Goal: Task Accomplishment & Management: Use online tool/utility

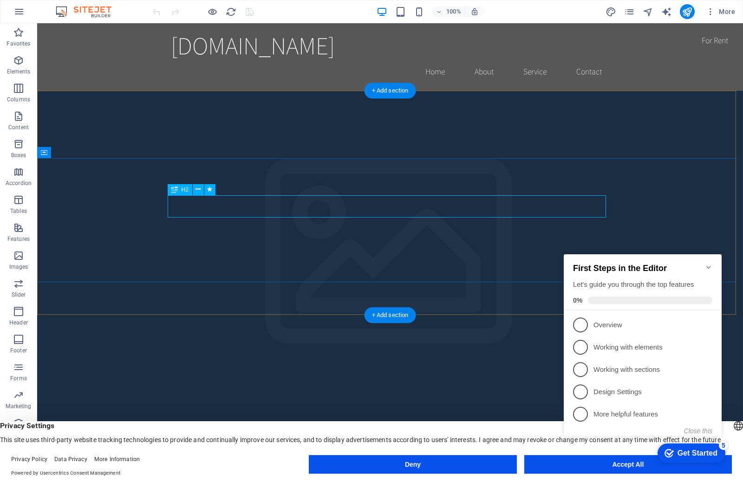
click at [175, 191] on icon at bounding box center [174, 189] width 7 height 11
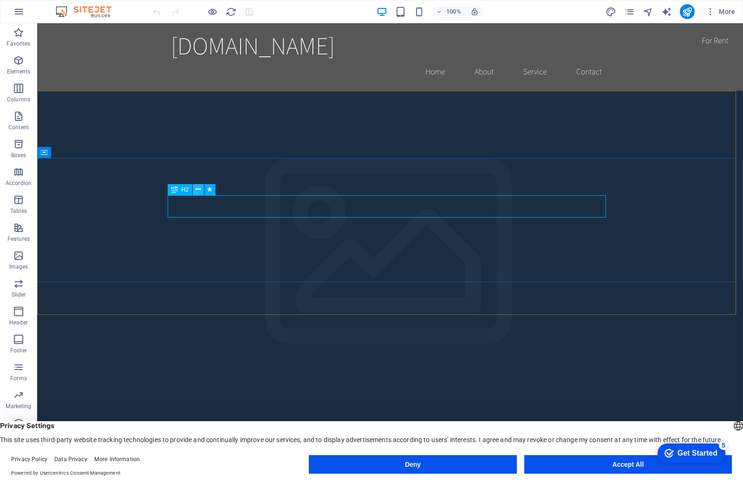
click at [199, 191] on icon at bounding box center [198, 189] width 5 height 10
click at [175, 192] on icon at bounding box center [174, 189] width 7 height 11
drag, startPoint x: 179, startPoint y: 209, endPoint x: 207, endPoint y: 209, distance: 27.9
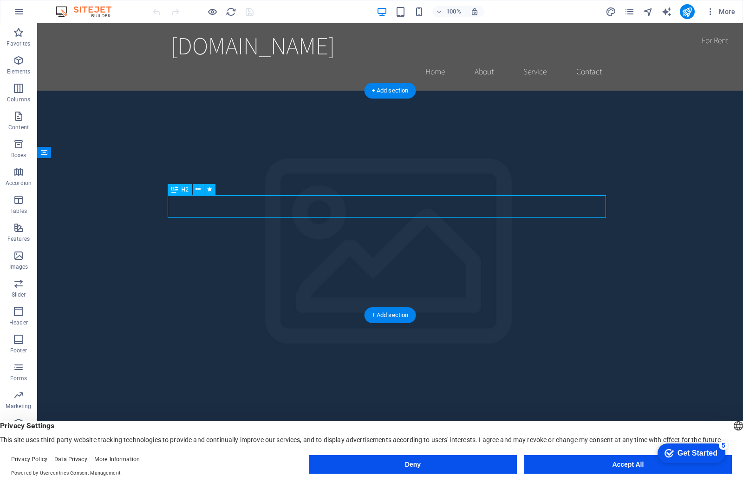
click at [46, 158] on icon at bounding box center [44, 152] width 7 height 11
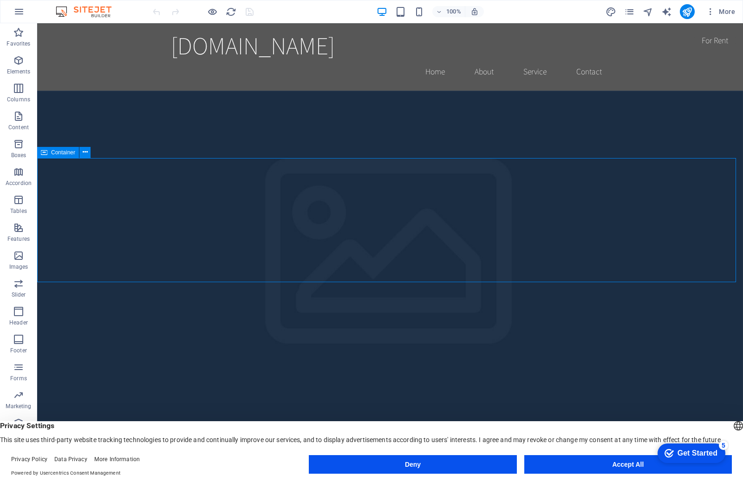
click at [46, 158] on icon at bounding box center [44, 152] width 7 height 11
click at [83, 155] on icon at bounding box center [85, 152] width 5 height 10
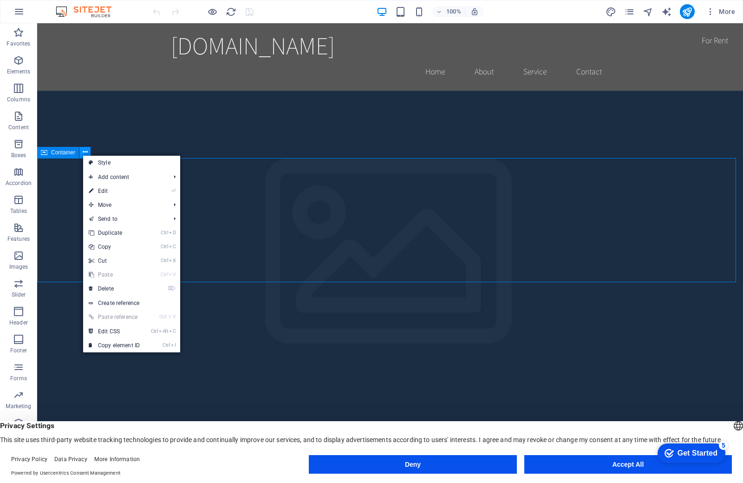
click at [83, 155] on icon at bounding box center [85, 152] width 5 height 10
click at [79, 151] on button at bounding box center [84, 152] width 11 height 11
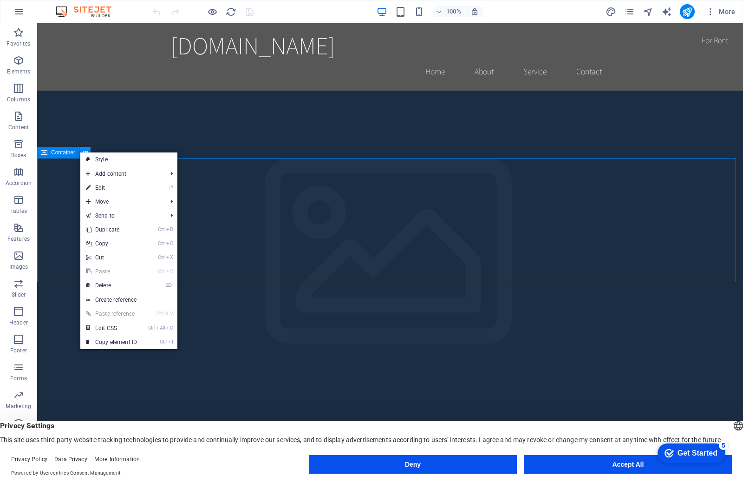
click at [79, 148] on button at bounding box center [84, 152] width 11 height 11
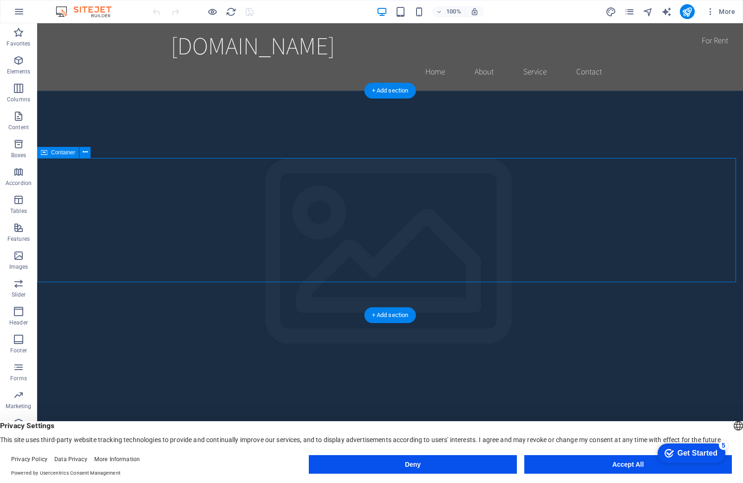
click at [384, 311] on div "+ Add section" at bounding box center [391, 315] width 52 height 16
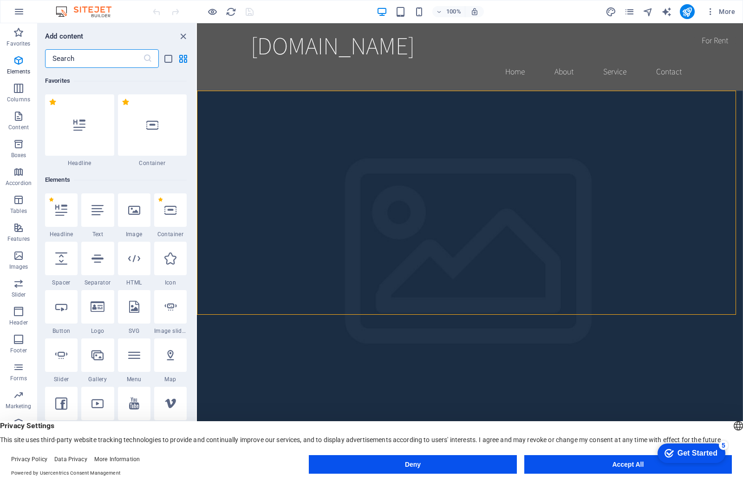
scroll to position [1626, 0]
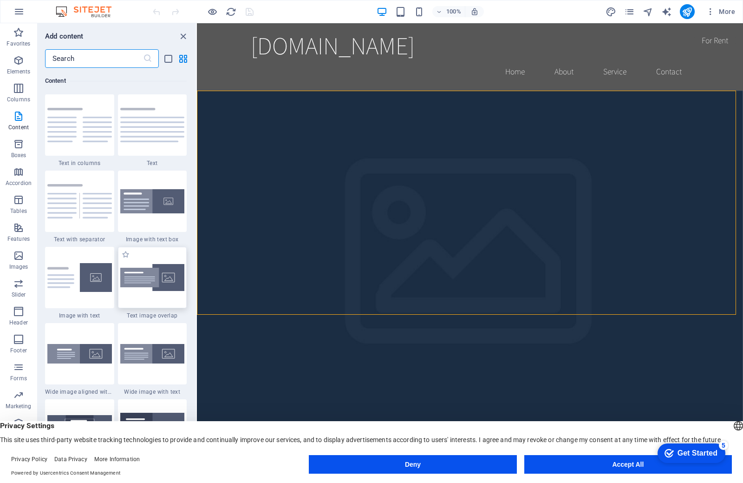
click at [135, 289] on div at bounding box center [152, 277] width 69 height 61
click at [197, 280] on div "Drag here to replace the existing content. Press “Ctrl” if you want to create a…" at bounding box center [470, 245] width 546 height 445
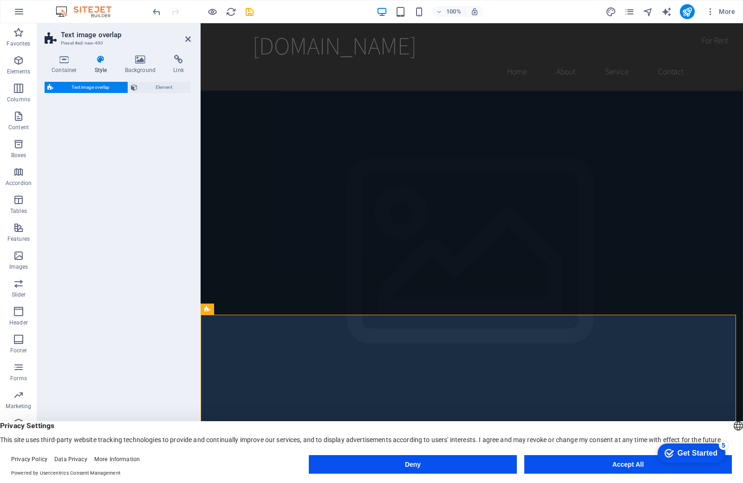
select select "rem"
select select "px"
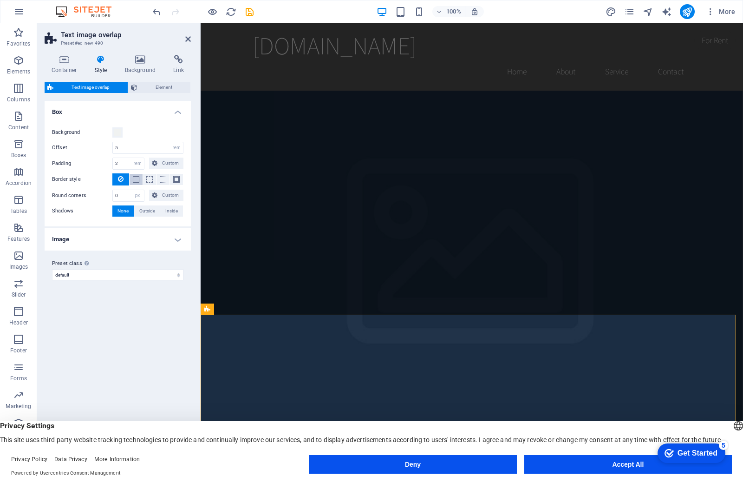
click at [131, 180] on button at bounding box center [136, 179] width 13 height 11
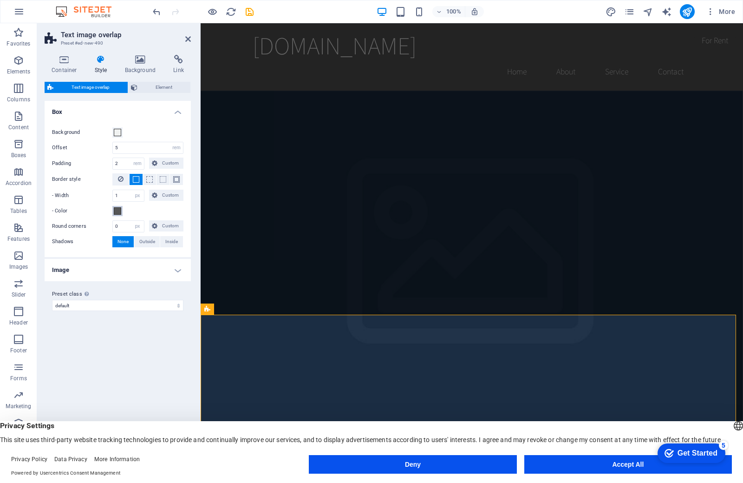
click at [114, 211] on span at bounding box center [117, 210] width 7 height 7
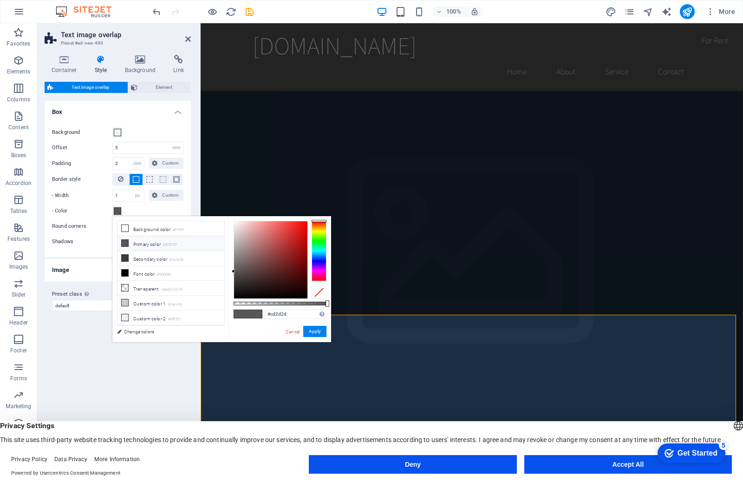
click at [291, 236] on div at bounding box center [270, 259] width 73 height 77
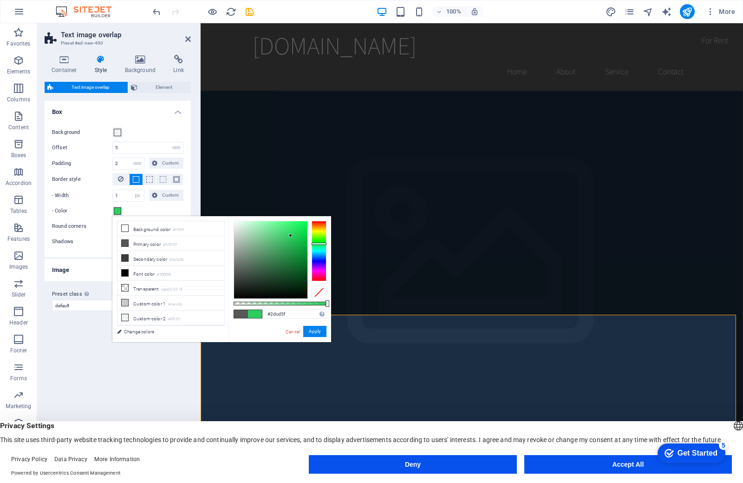
click at [321, 243] on div at bounding box center [319, 251] width 15 height 60
click at [317, 237] on div at bounding box center [319, 251] width 15 height 60
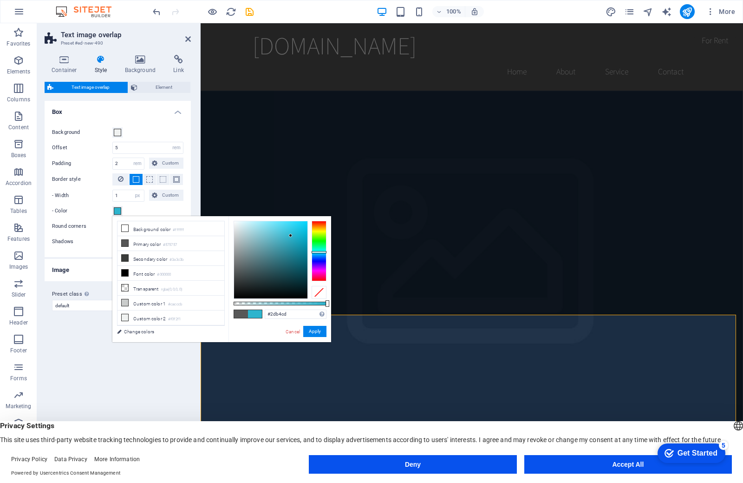
click at [321, 252] on div at bounding box center [319, 251] width 15 height 60
click at [317, 250] on div at bounding box center [319, 251] width 15 height 60
click at [316, 247] on div at bounding box center [319, 251] width 15 height 60
click at [316, 253] on div at bounding box center [319, 251] width 15 height 60
click at [316, 249] on div at bounding box center [319, 251] width 15 height 60
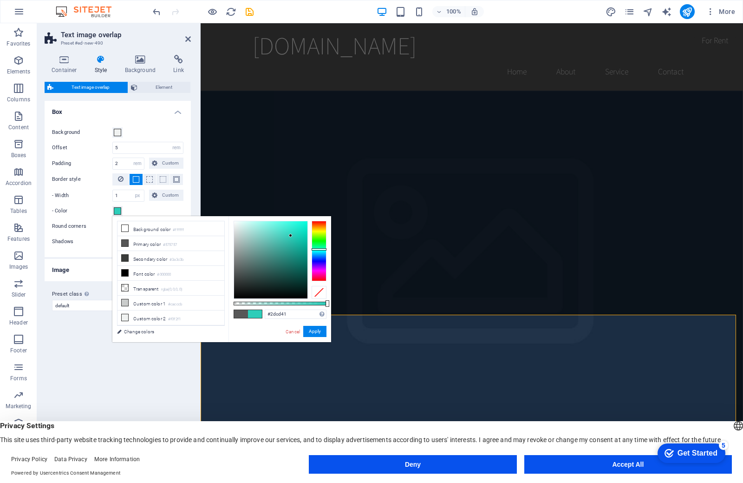
click at [319, 242] on div at bounding box center [319, 251] width 15 height 60
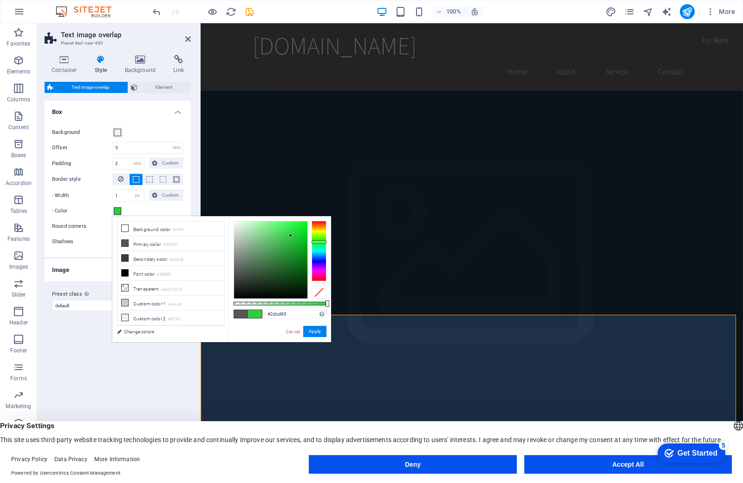
click at [320, 246] on div at bounding box center [319, 251] width 15 height 60
click at [320, 252] on div at bounding box center [319, 251] width 15 height 60
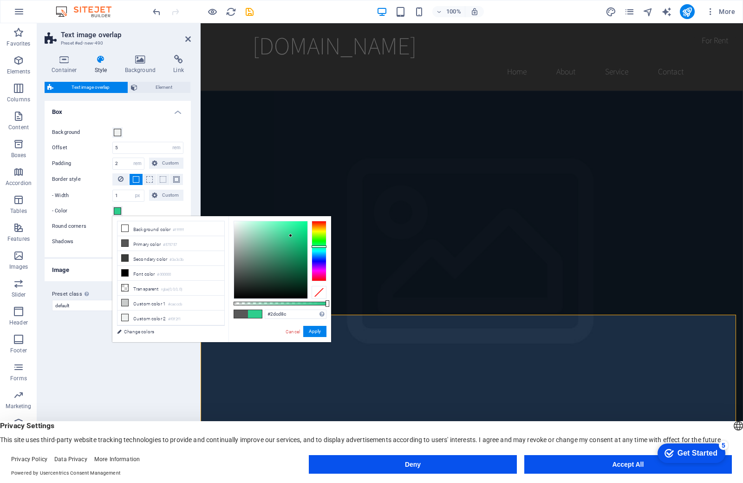
click at [319, 246] on div at bounding box center [319, 251] width 15 height 60
type input "#2dcdc1"
click at [317, 250] on div at bounding box center [319, 251] width 15 height 60
click at [125, 212] on div "- Color" at bounding box center [117, 210] width 131 height 11
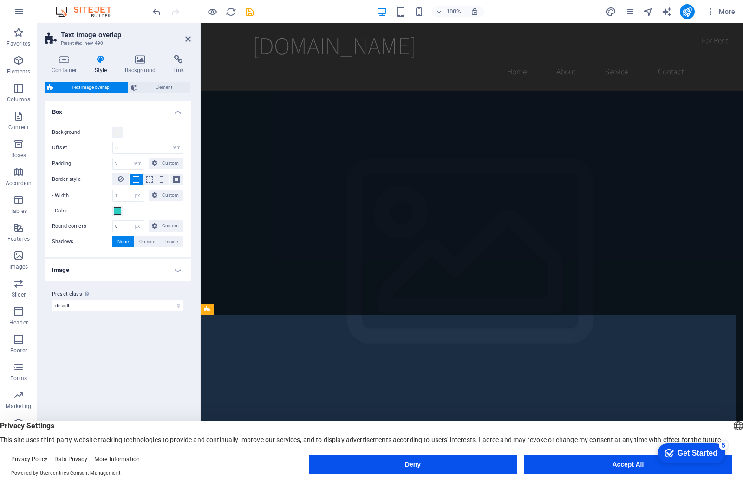
click at [179, 308] on select "default Add preset class" at bounding box center [117, 305] width 131 height 11
click at [116, 211] on span at bounding box center [117, 210] width 7 height 7
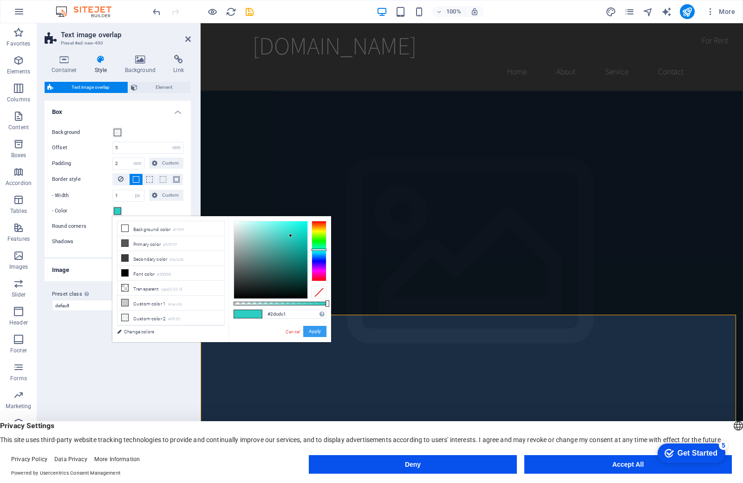
click at [311, 329] on button "Apply" at bounding box center [314, 331] width 23 height 11
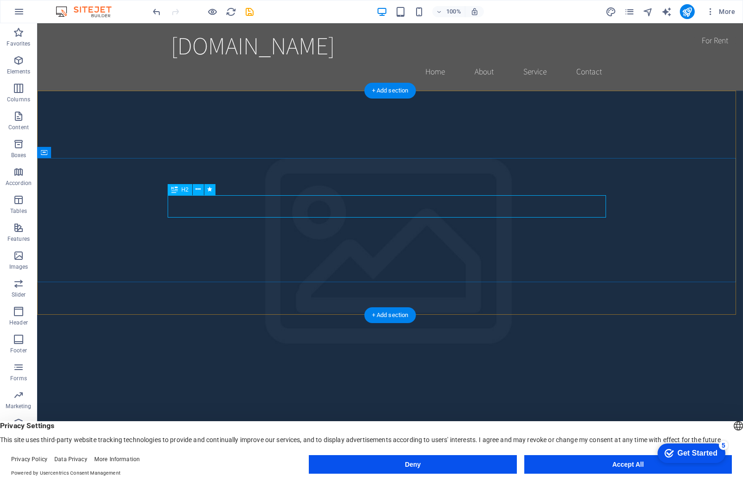
drag, startPoint x: 0, startPoint y: 492, endPoint x: 3, endPoint y: 501, distance: 9.7
click at [3, 482] on html "[DOMAIN_NAME] Home Favorites Elements Columns Content Boxes Accordion Tables Fe…" at bounding box center [371, 241] width 743 height 483
